Goal: Task Accomplishment & Management: Manage account settings

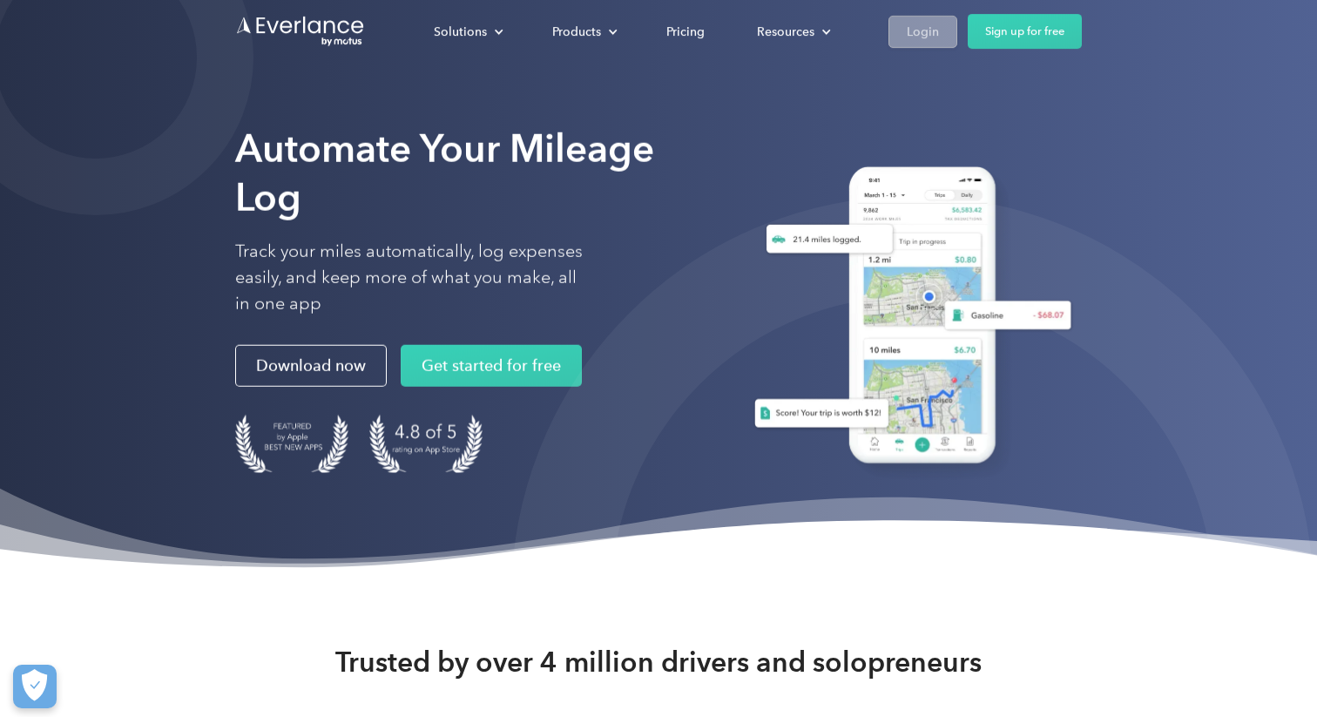
click at [921, 28] on div "Login" at bounding box center [923, 32] width 32 height 22
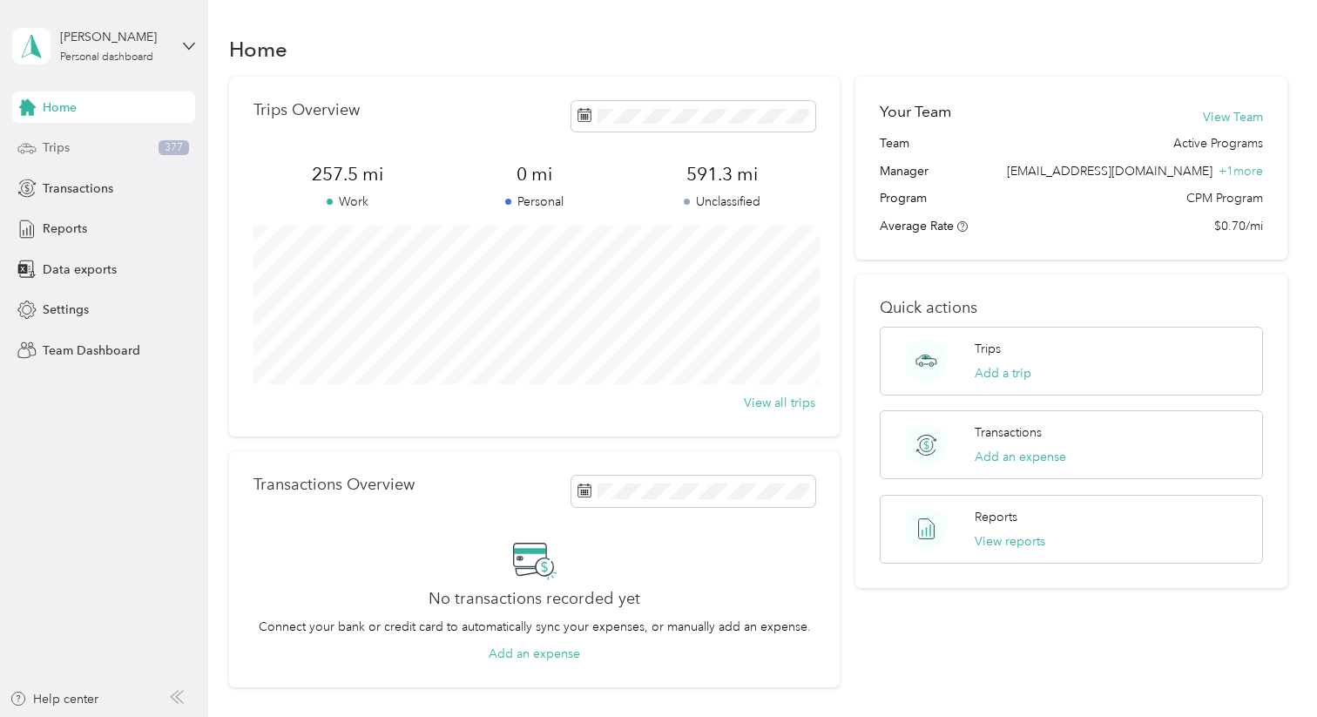
click at [97, 152] on div "Trips 377" at bounding box center [103, 147] width 183 height 31
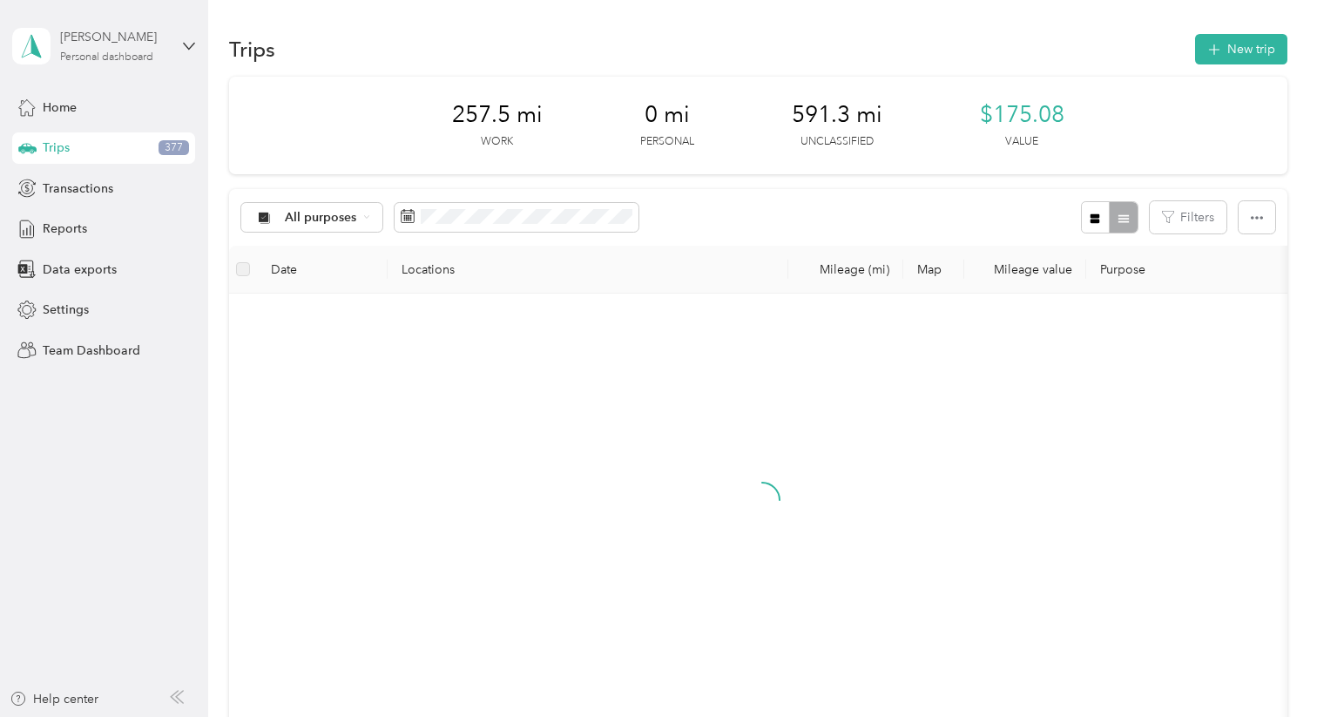
click at [98, 54] on div "Personal dashboard" at bounding box center [106, 57] width 93 height 10
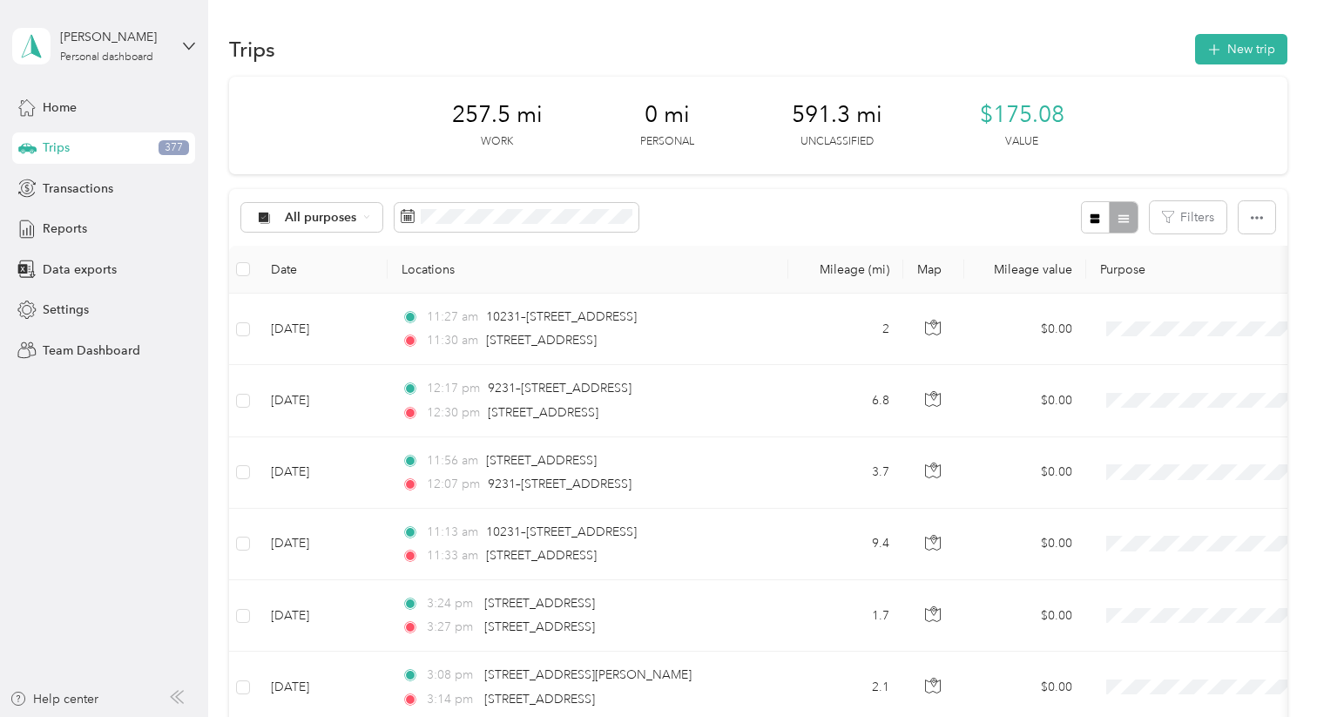
click at [109, 145] on div "Team dashboard" at bounding box center [196, 141] width 342 height 30
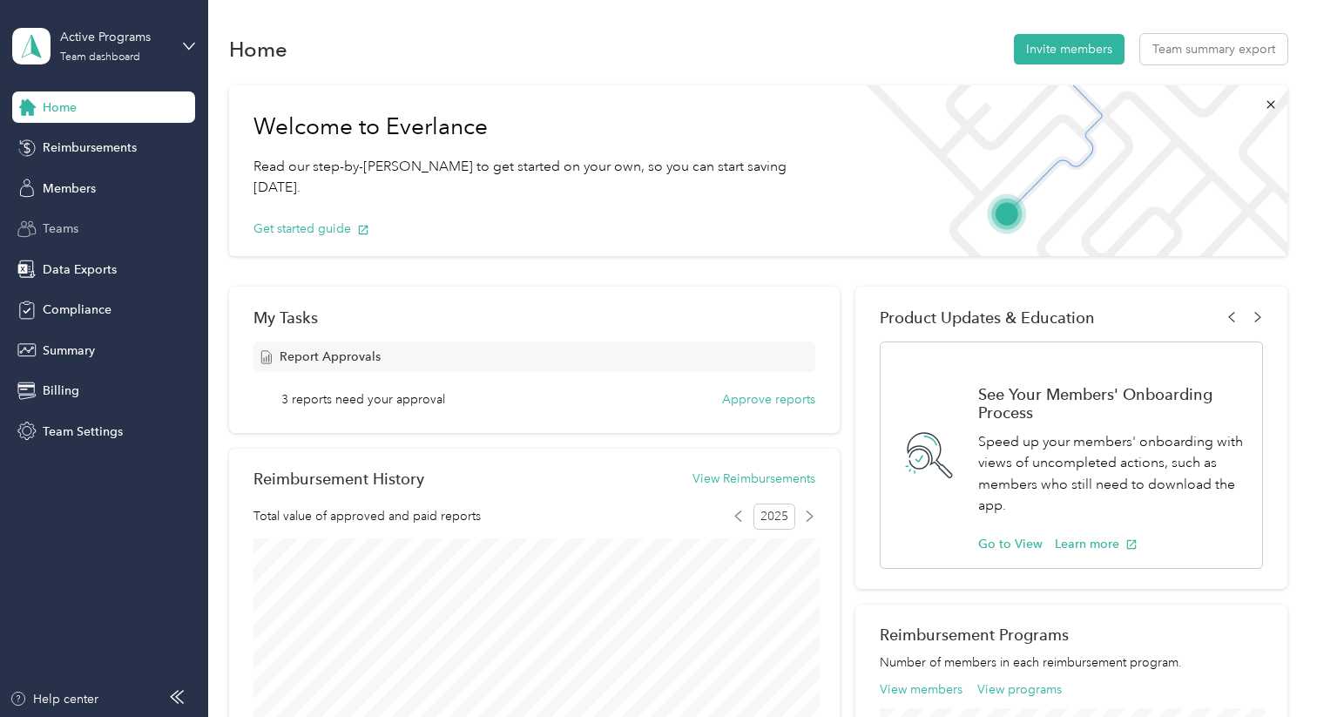
click at [123, 215] on div "Teams" at bounding box center [103, 228] width 183 height 31
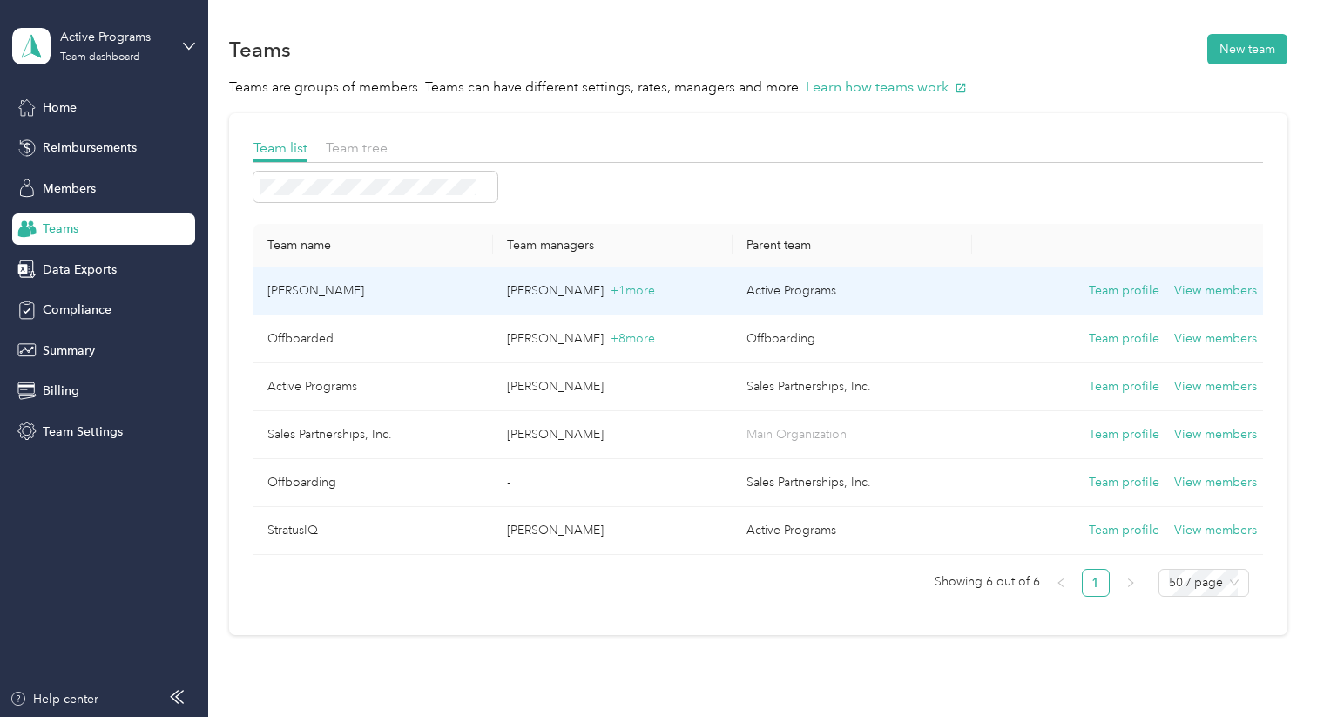
click at [321, 304] on td "[PERSON_NAME]" at bounding box center [374, 291] width 240 height 48
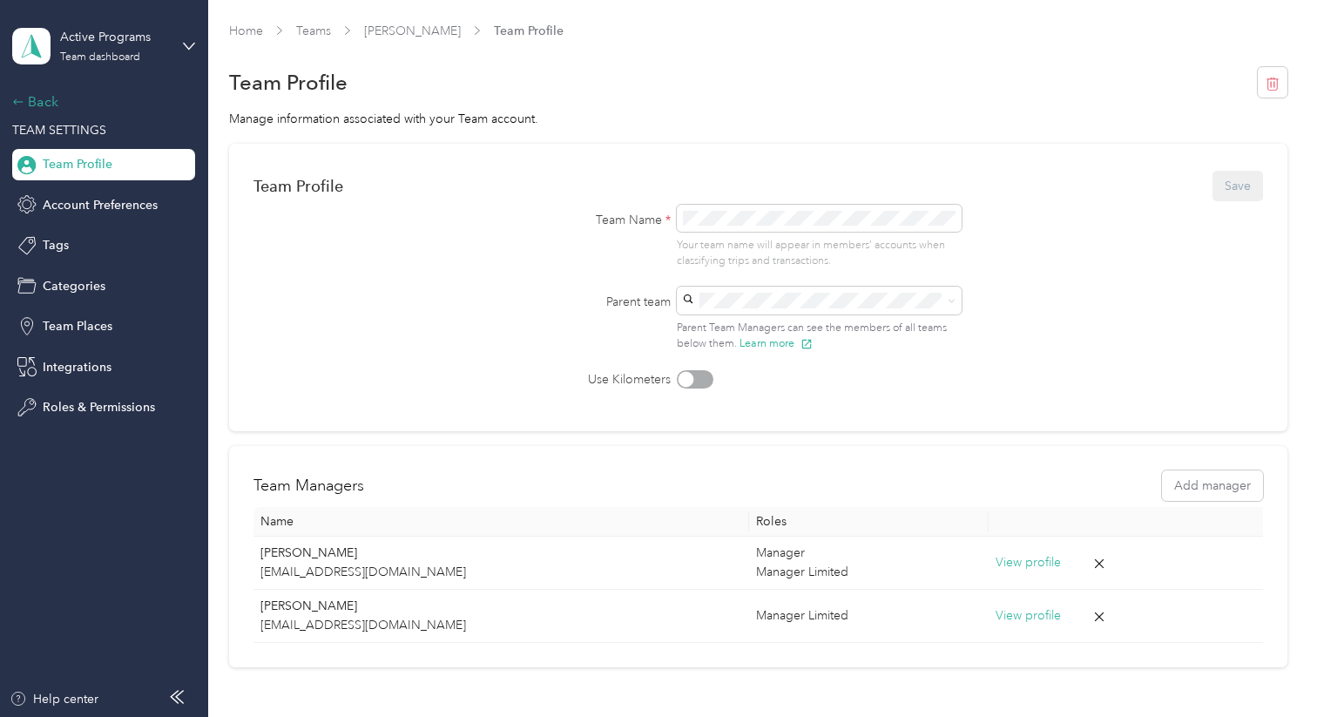
click at [44, 97] on div "Back" at bounding box center [99, 101] width 174 height 21
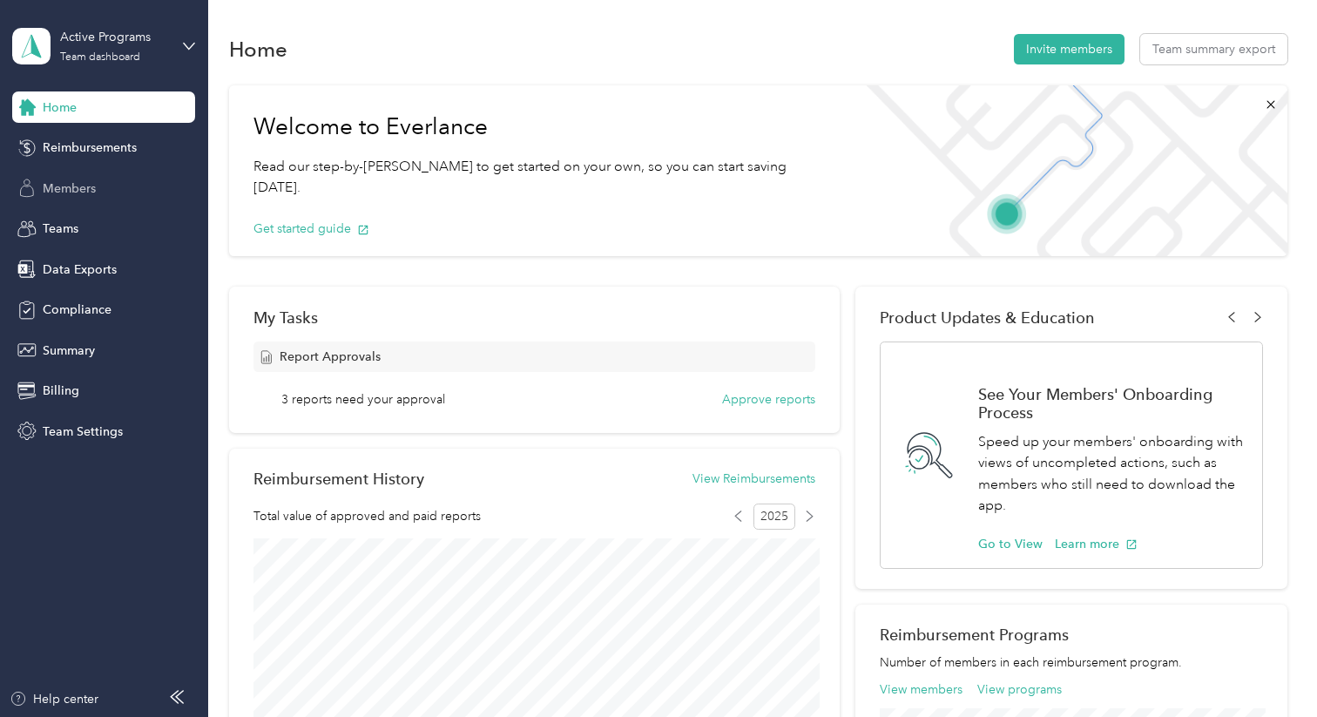
click at [91, 198] on div "Members" at bounding box center [103, 188] width 183 height 31
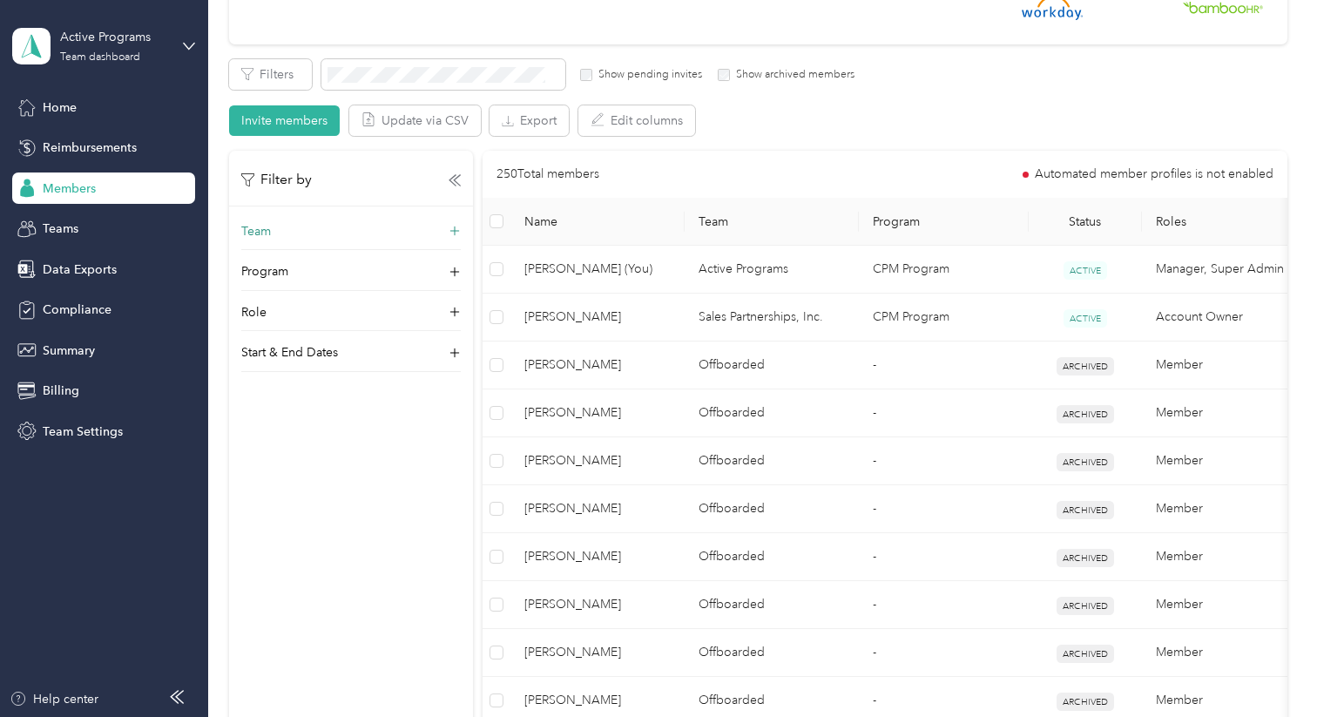
scroll to position [275, 0]
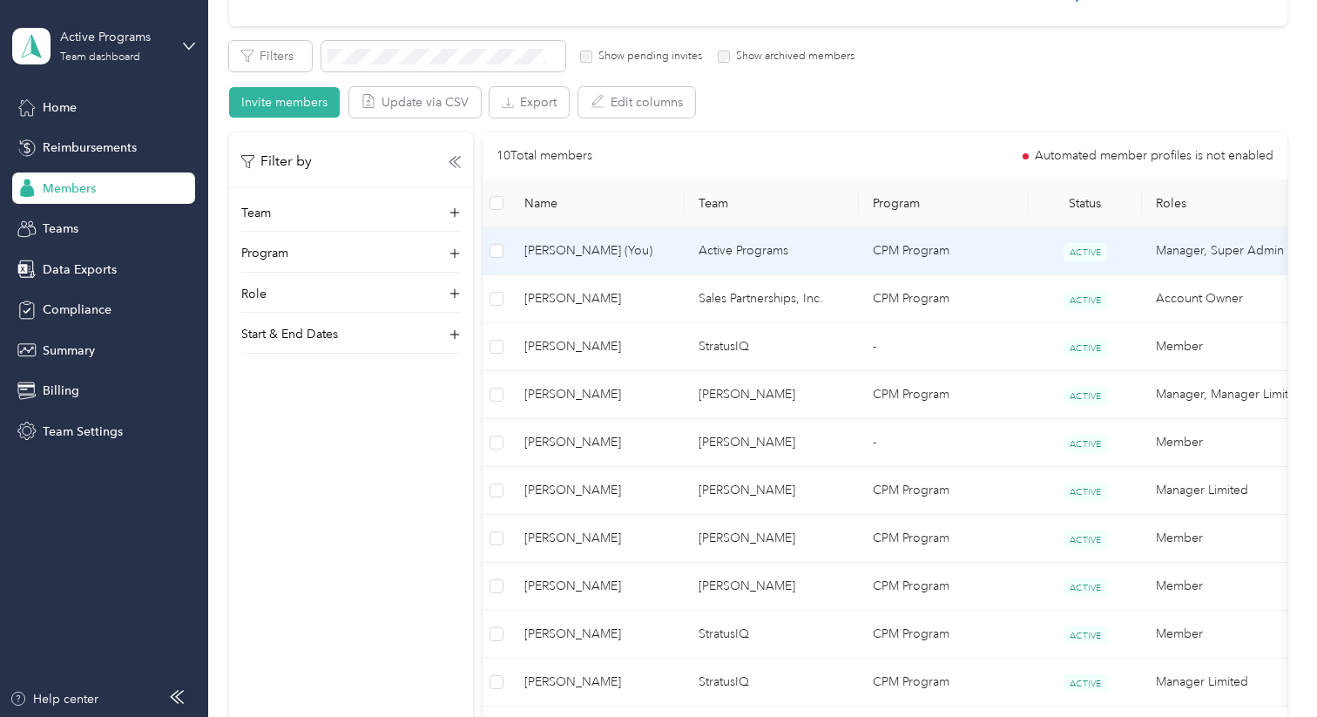
scroll to position [295, 0]
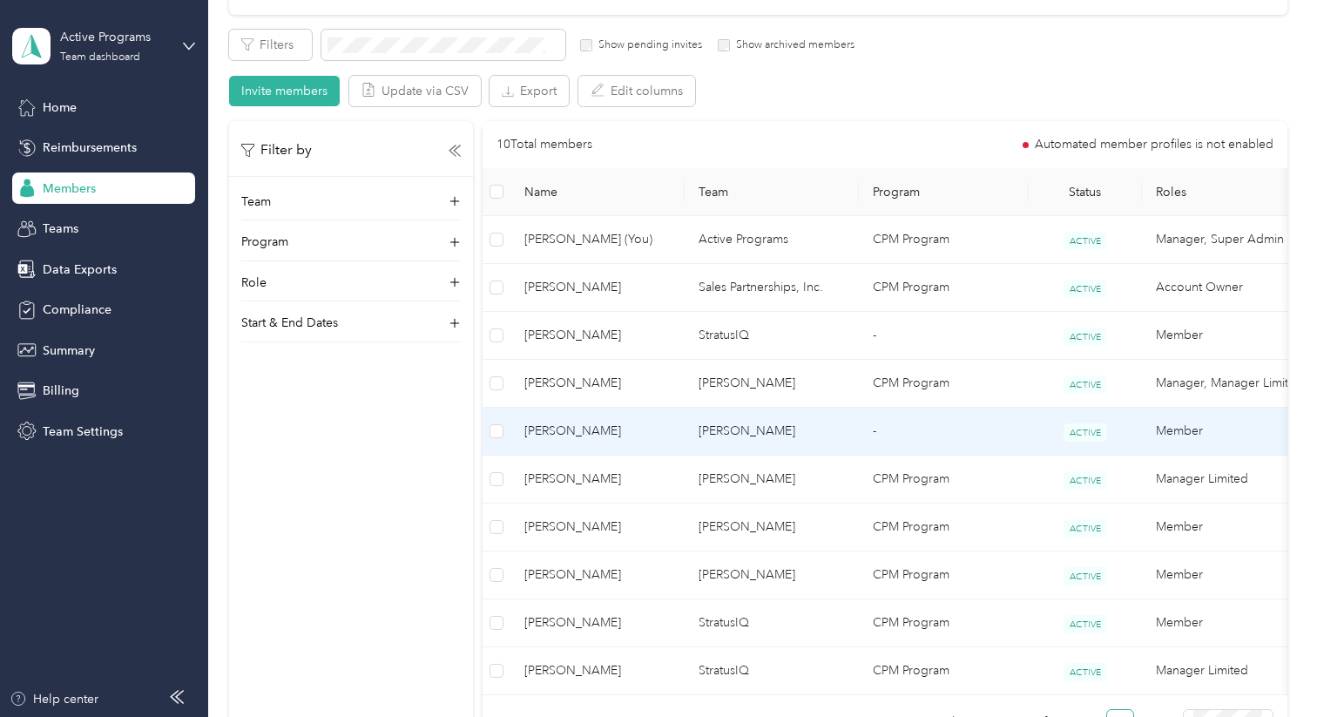
click at [604, 427] on span "[PERSON_NAME]" at bounding box center [597, 431] width 146 height 19
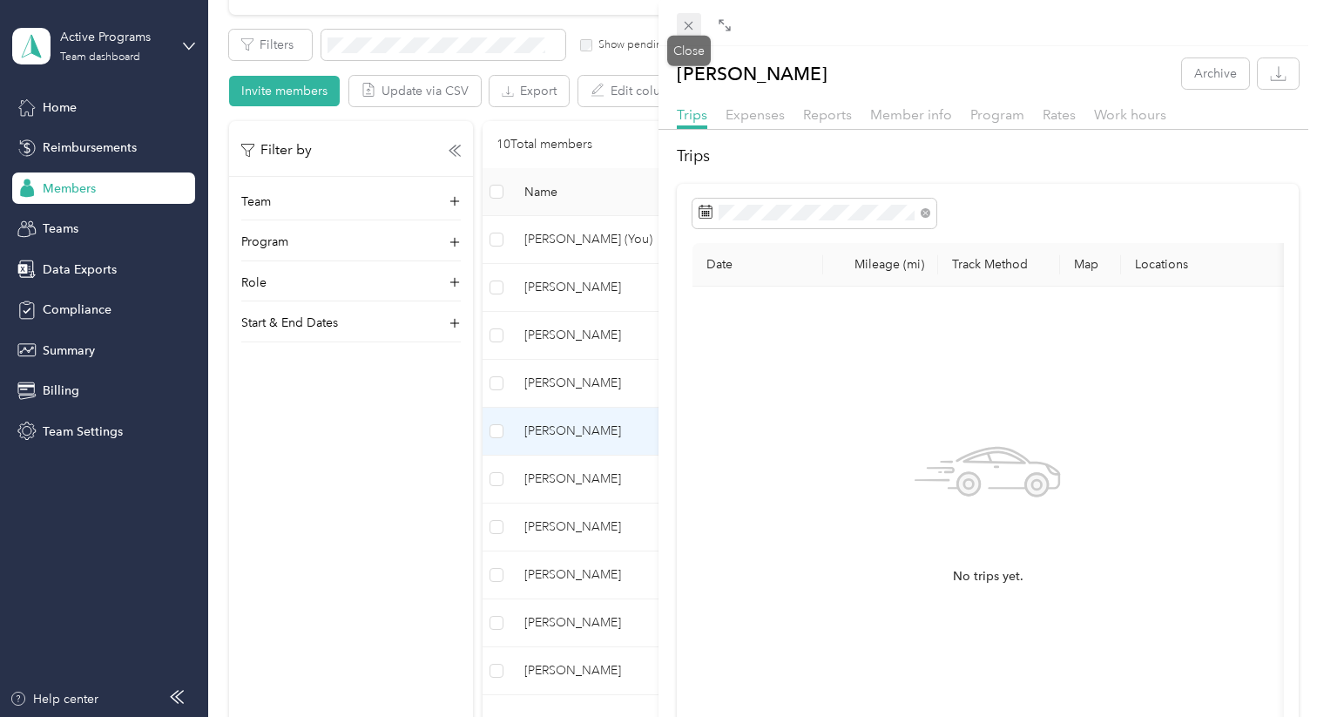
click at [684, 28] on icon at bounding box center [688, 25] width 15 height 15
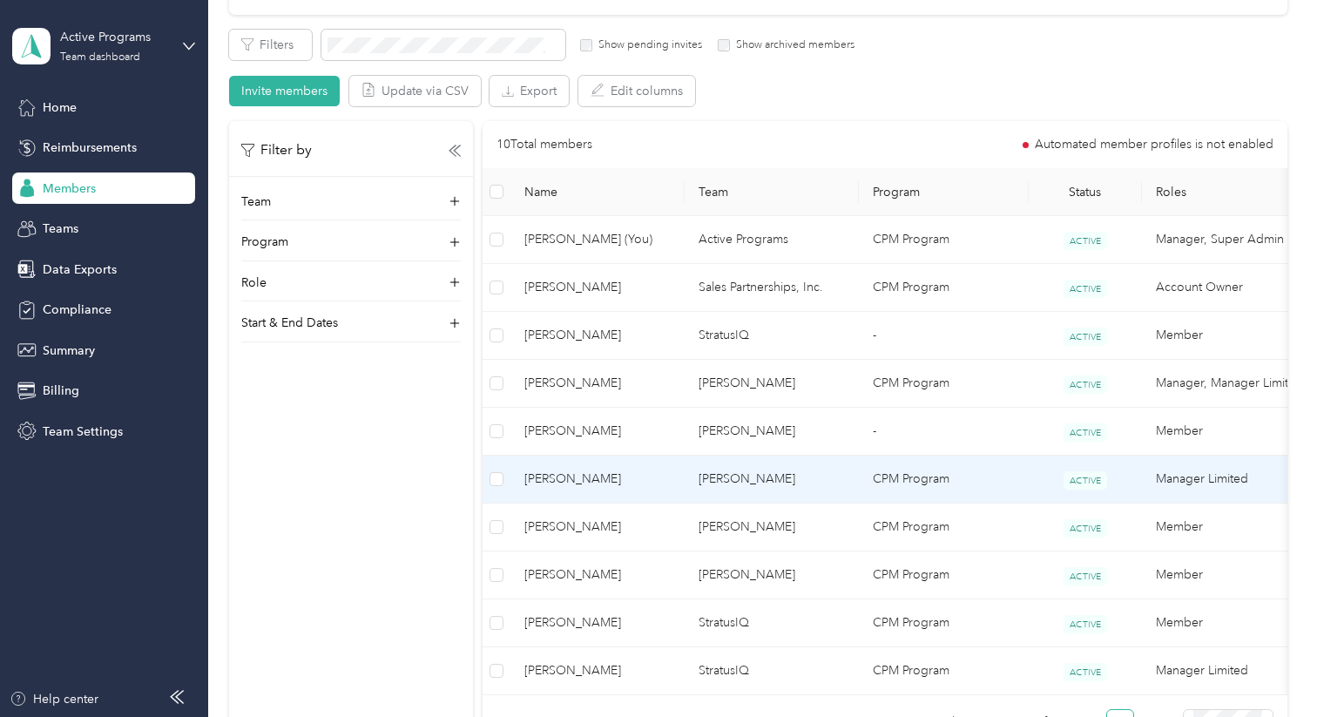
click at [561, 478] on span "[PERSON_NAME]" at bounding box center [597, 479] width 146 height 19
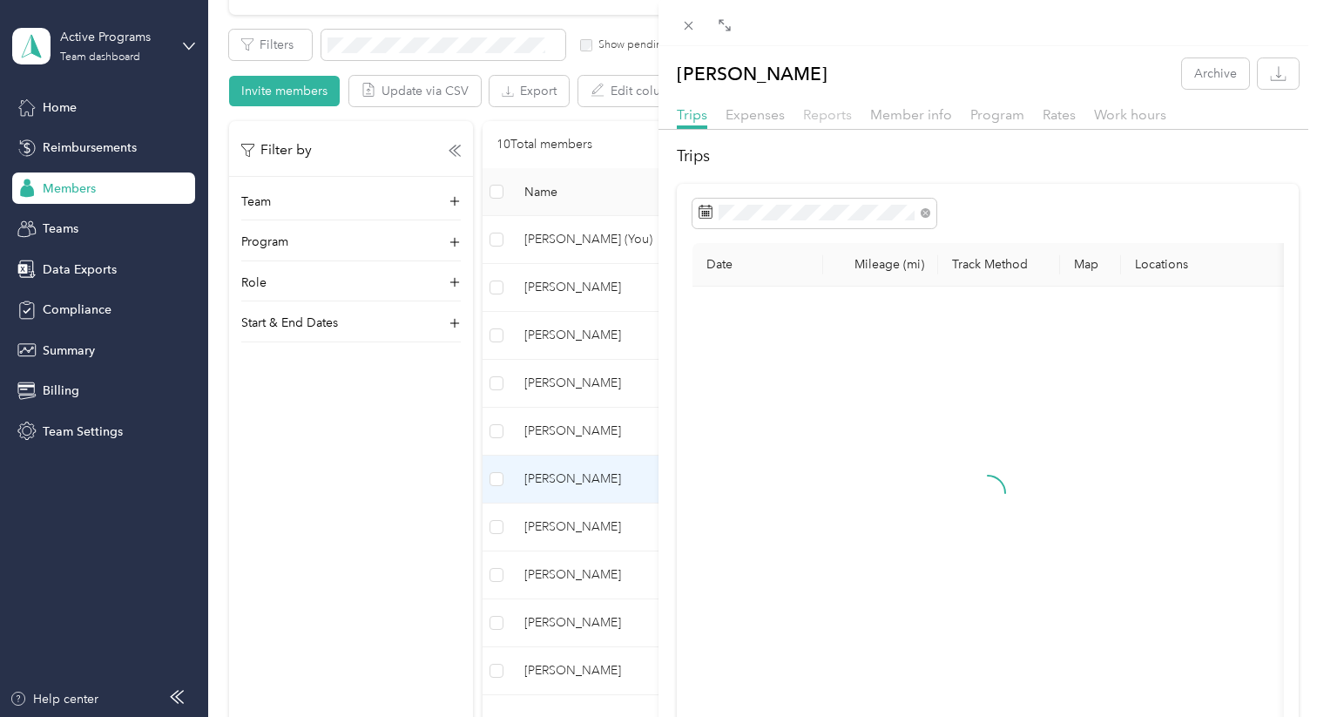
click at [828, 116] on span "Reports" at bounding box center [827, 114] width 49 height 17
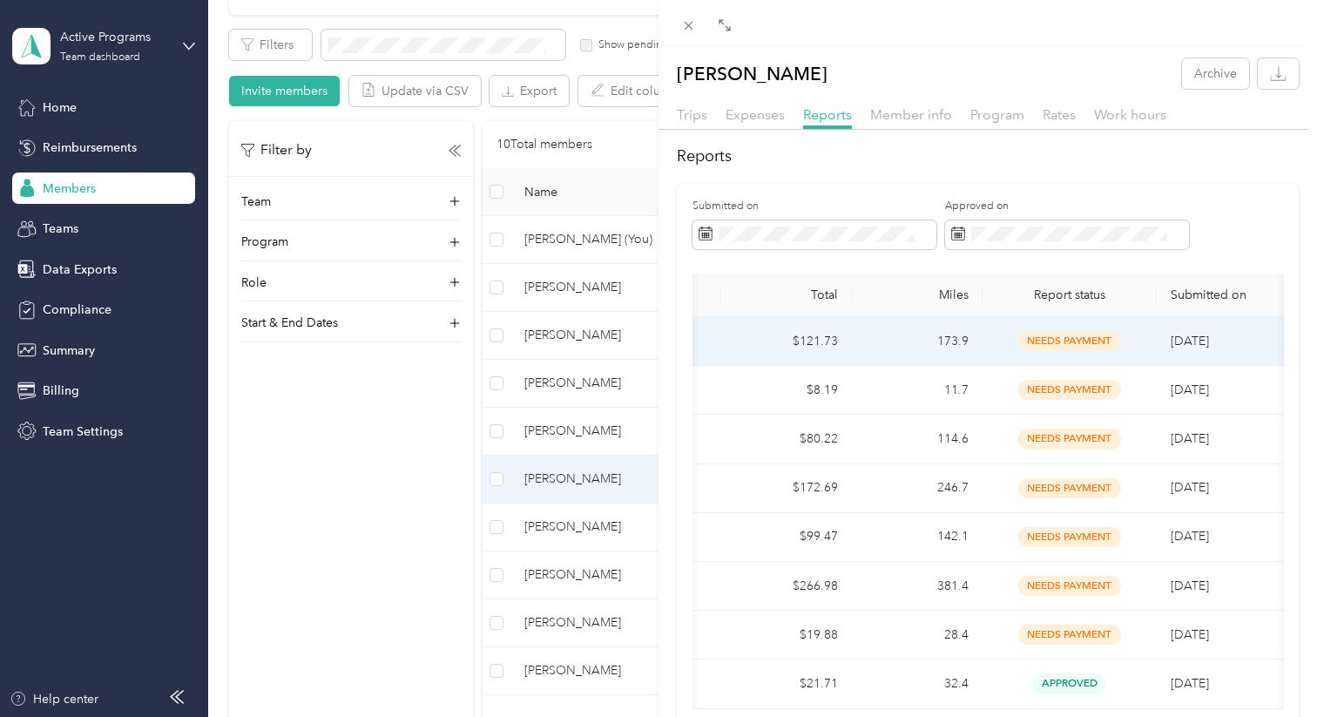
scroll to position [0, 166]
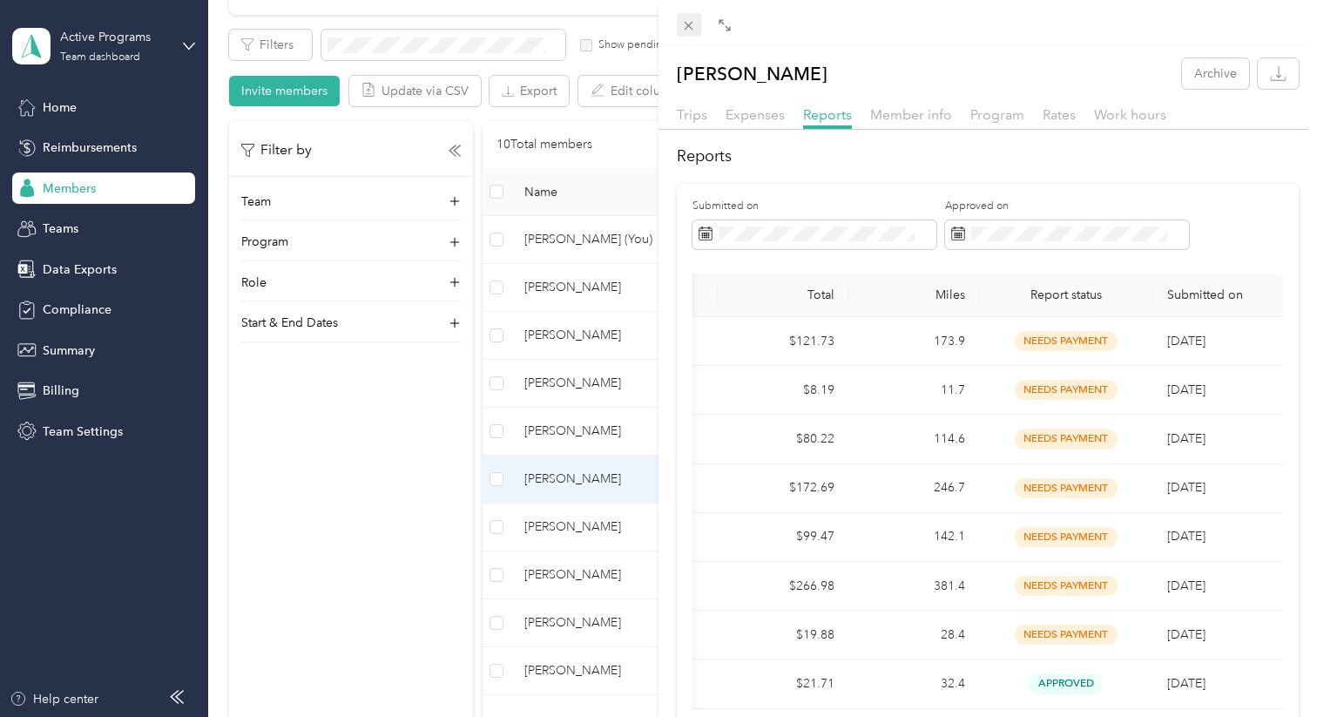
click at [690, 24] on icon at bounding box center [689, 26] width 9 height 9
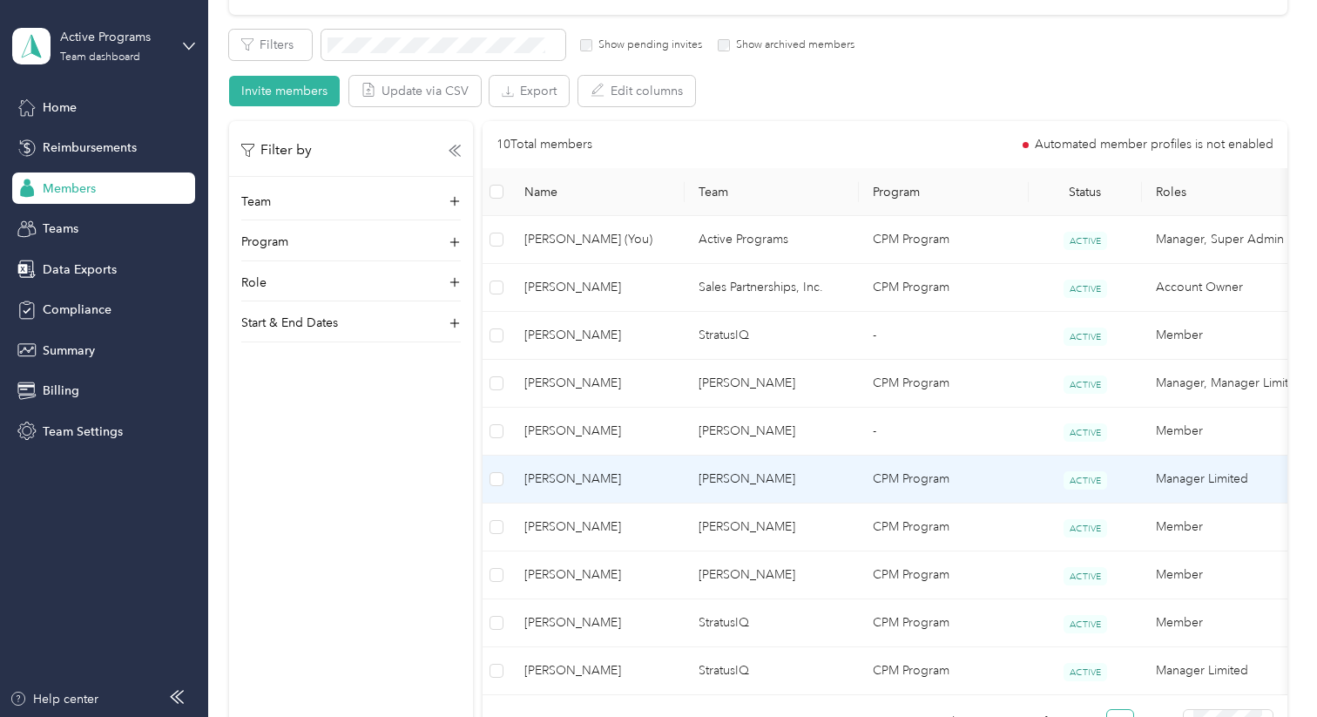
click at [630, 489] on td "[PERSON_NAME]" at bounding box center [598, 480] width 174 height 48
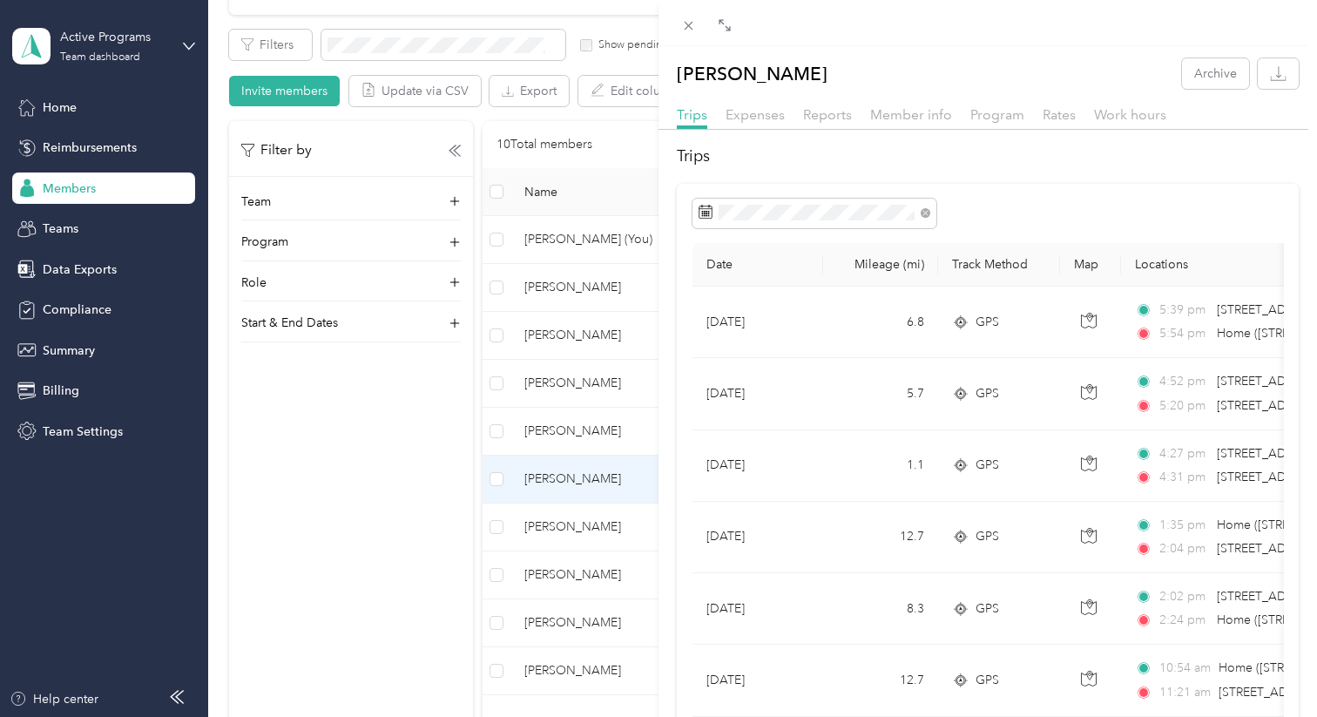
click at [618, 543] on div "[PERSON_NAME] Archive Trips Expenses Reports Member info Program Rates Work hou…" at bounding box center [658, 358] width 1317 height 717
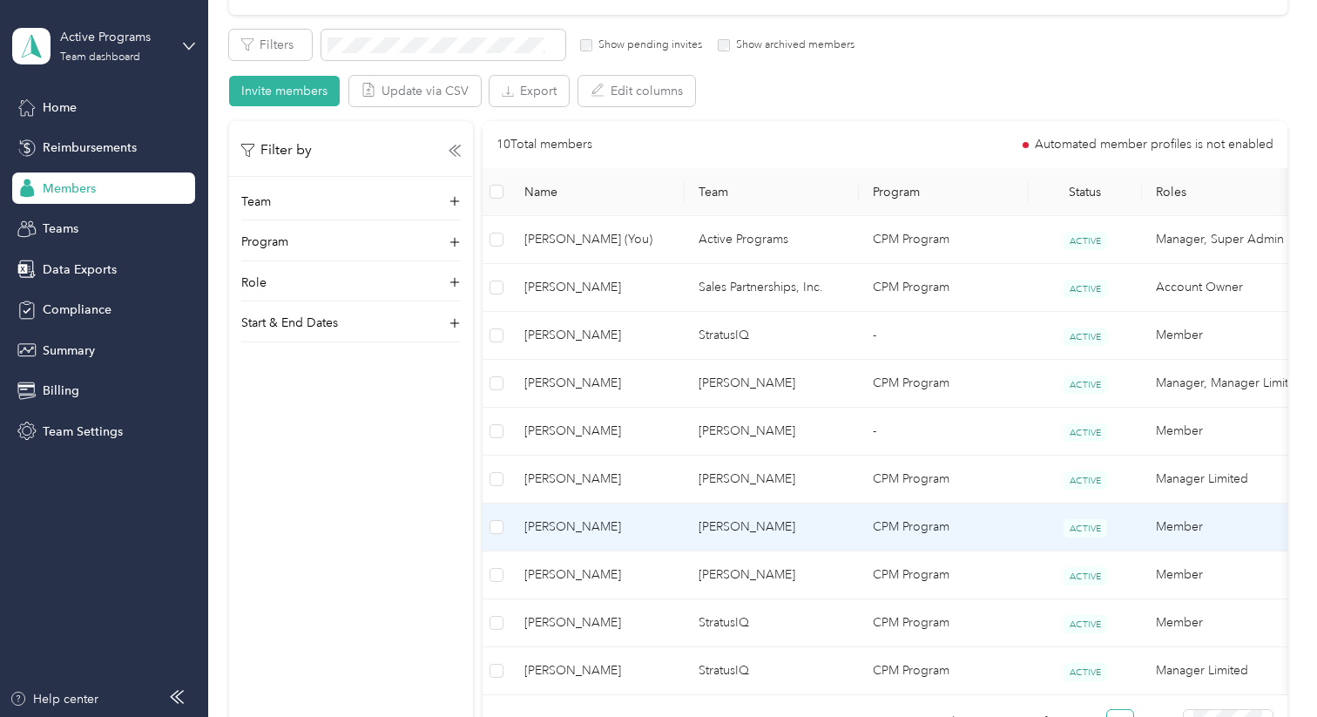
click at [615, 524] on span "[PERSON_NAME]" at bounding box center [597, 527] width 146 height 19
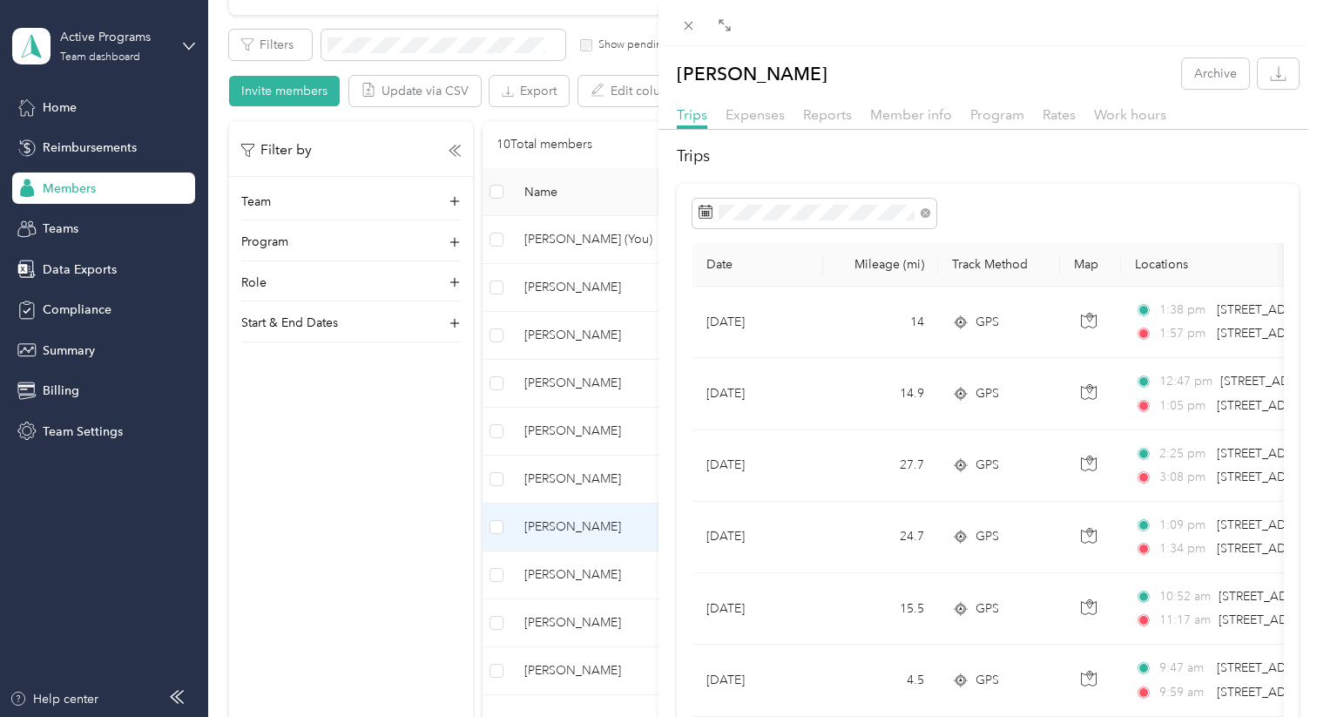
click at [562, 573] on div "[PERSON_NAME] Archive Trips Expenses Reports Member info Program Rates Work hou…" at bounding box center [658, 358] width 1317 height 717
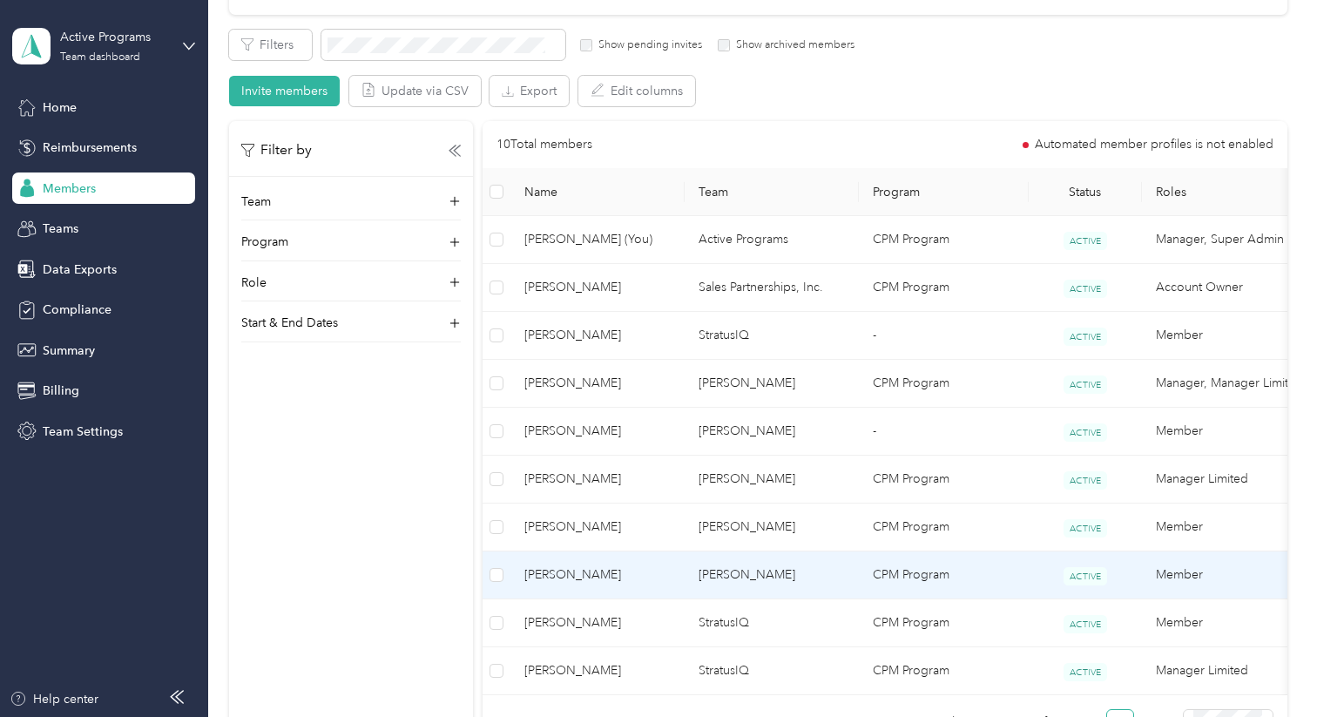
click at [562, 573] on span "[PERSON_NAME]" at bounding box center [597, 574] width 146 height 19
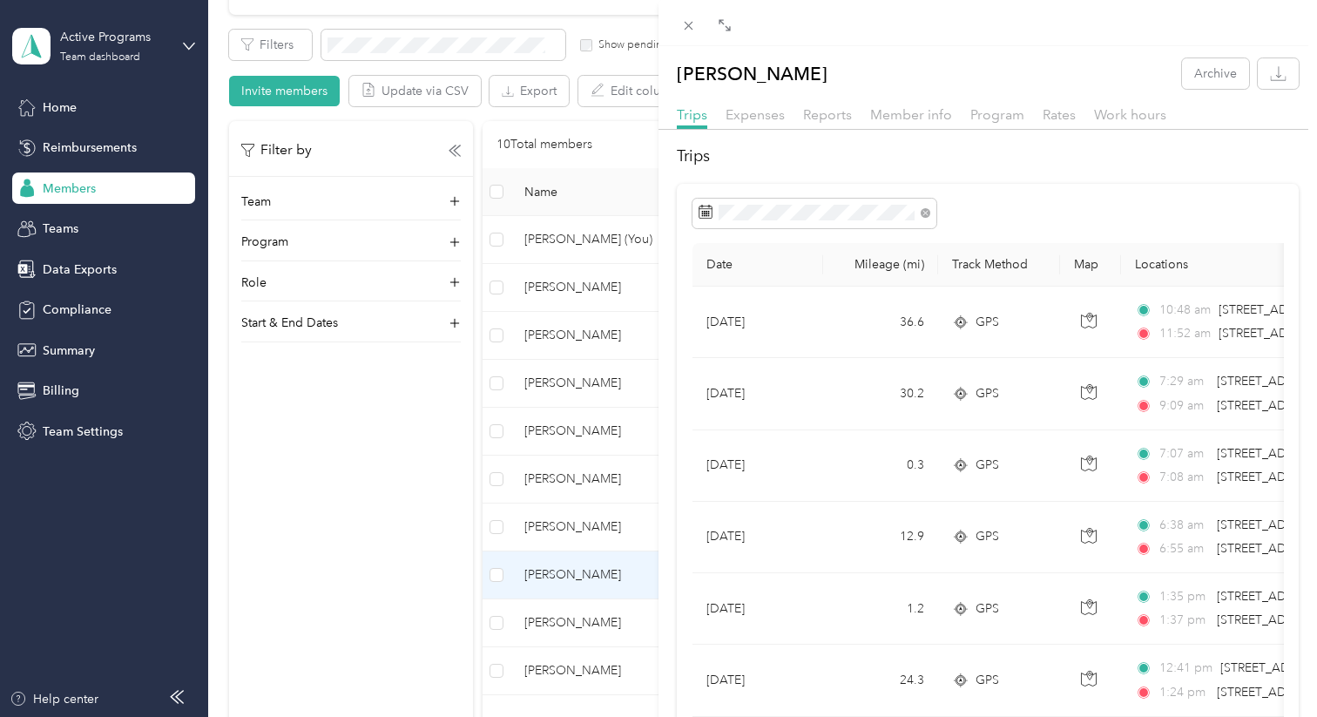
click at [584, 528] on div "[PERSON_NAME] Archive Trips Expenses Reports Member info Program Rates Work hou…" at bounding box center [658, 358] width 1317 height 717
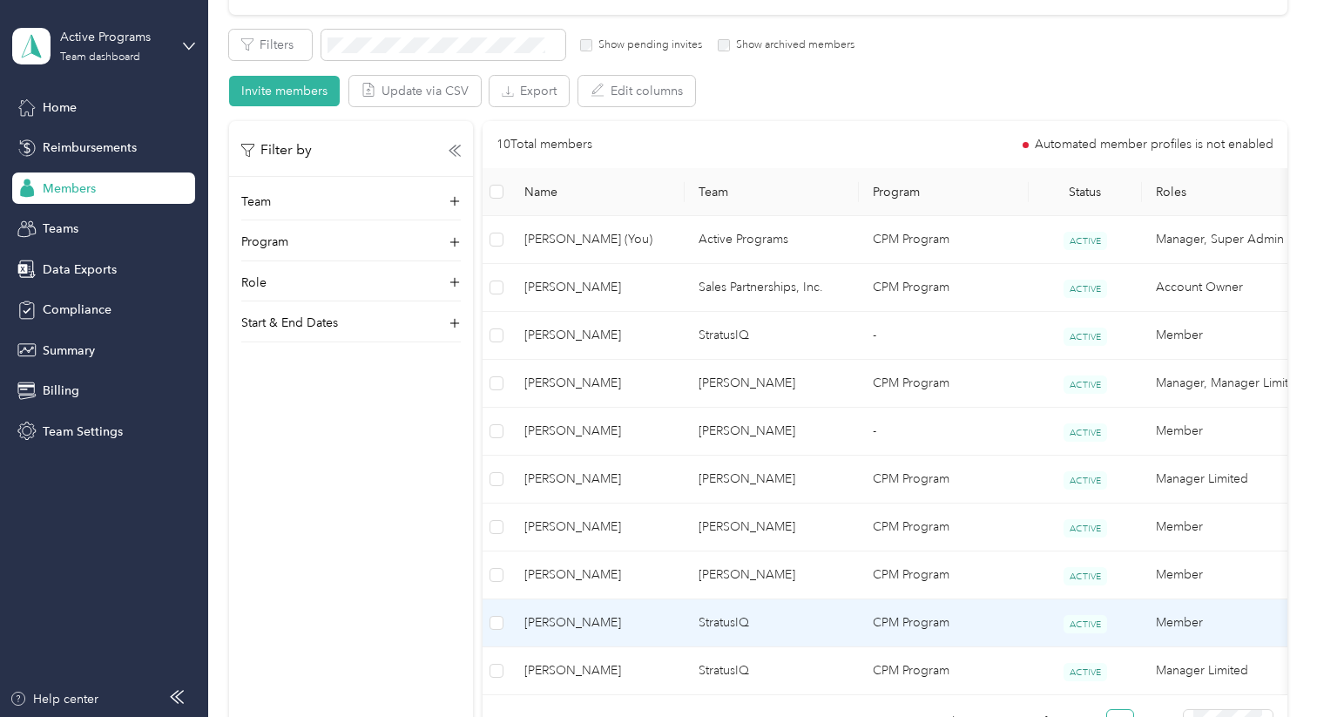
click at [579, 624] on span "[PERSON_NAME]" at bounding box center [597, 622] width 146 height 19
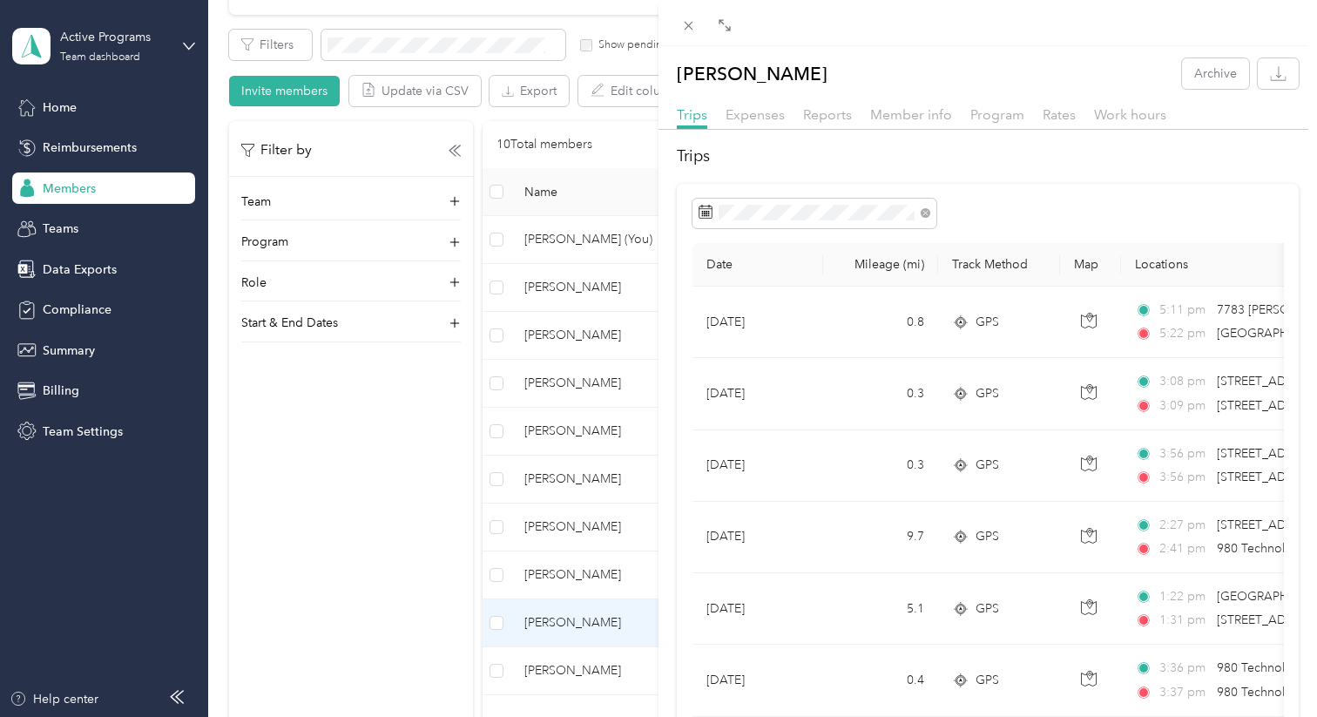
click at [583, 664] on div "[PERSON_NAME] Archive Trips Expenses Reports Member info Program Rates Work hou…" at bounding box center [658, 358] width 1317 height 717
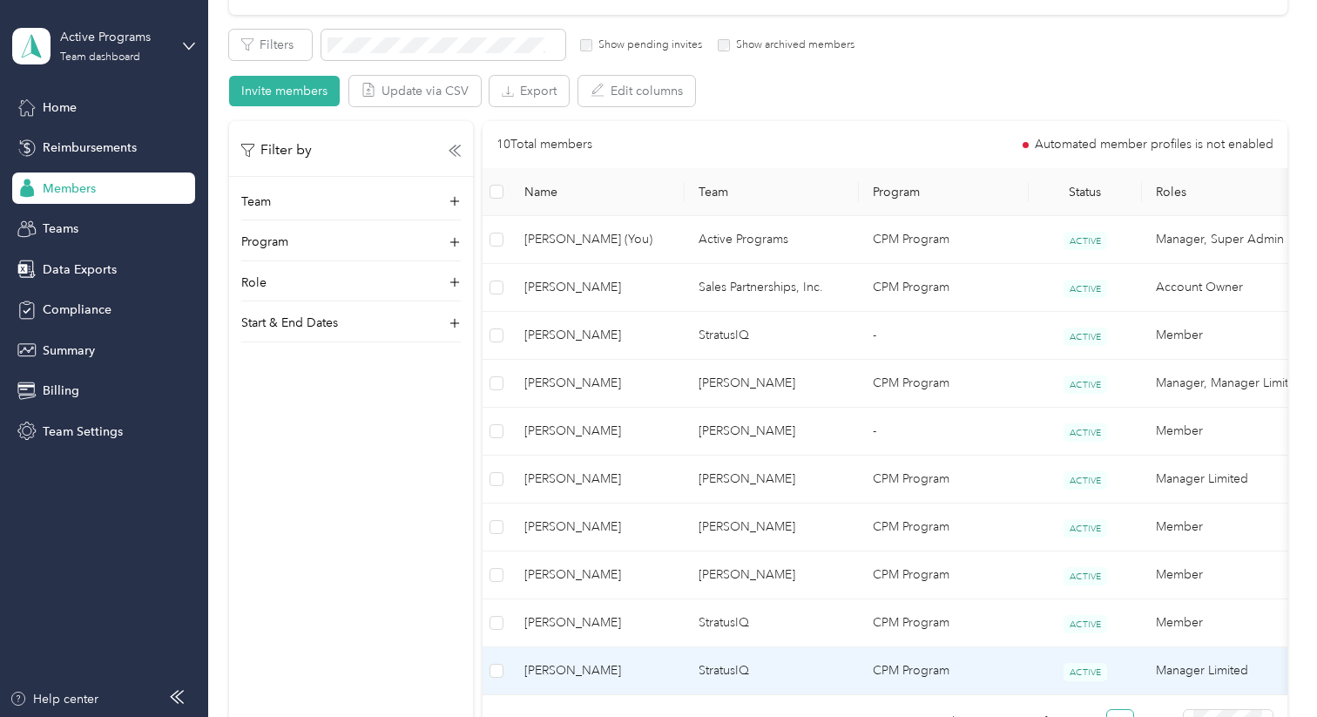
click at [583, 665] on span "[PERSON_NAME]" at bounding box center [597, 670] width 146 height 19
